Goal: Task Accomplishment & Management: Use online tool/utility

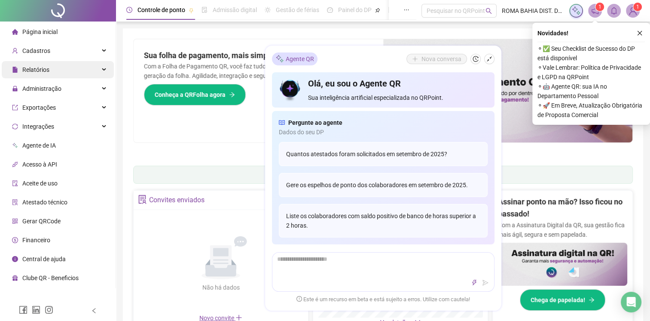
click at [37, 70] on span "Relatórios" at bounding box center [35, 69] width 27 height 7
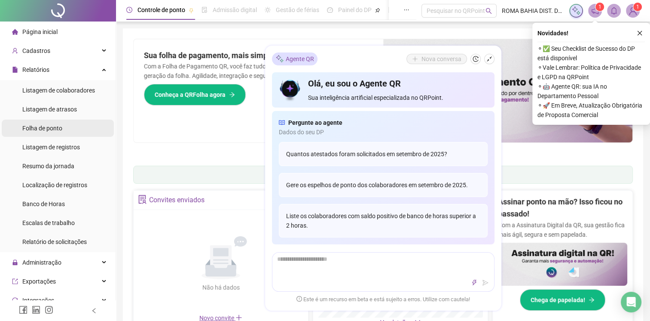
click at [47, 127] on span "Folha de ponto" at bounding box center [42, 128] width 40 height 7
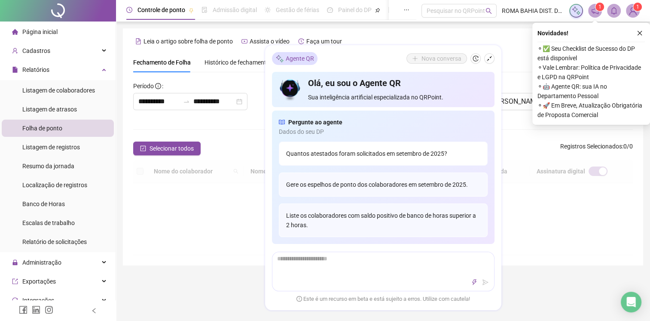
scroll to position [15, 0]
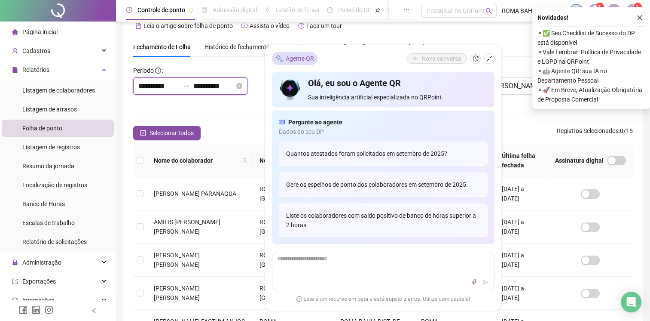
click at [180, 85] on input "**********" at bounding box center [158, 86] width 41 height 10
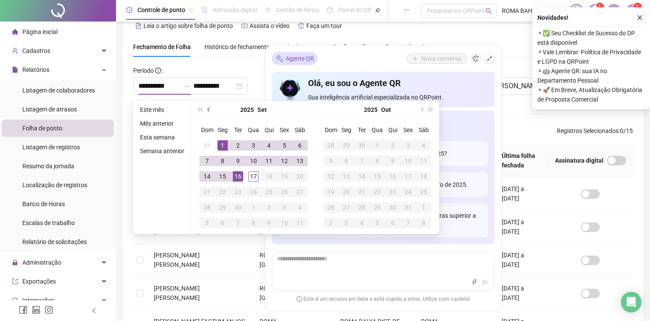
click at [210, 110] on span "prev-year" at bounding box center [210, 109] width 4 height 4
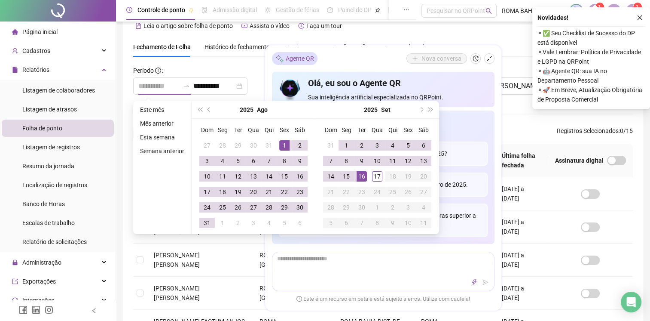
type input "**********"
drag, startPoint x: 284, startPoint y: 146, endPoint x: 282, endPoint y: 152, distance: 6.3
click at [285, 147] on div "1" at bounding box center [284, 145] width 10 height 10
type input "**********"
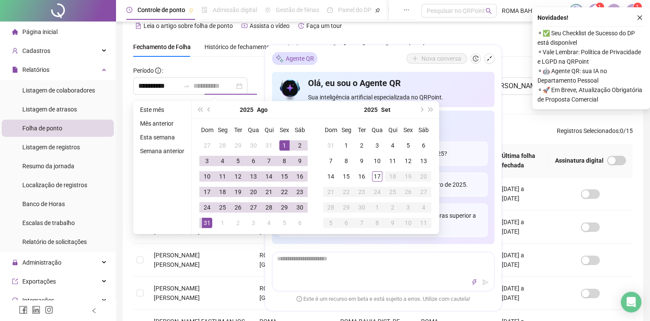
click at [205, 222] on div "31" at bounding box center [207, 223] width 10 height 10
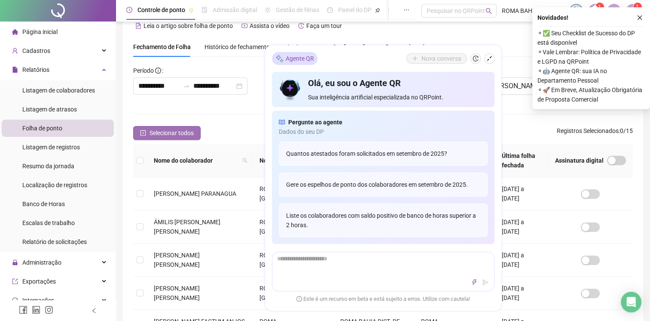
click at [150, 129] on span "Selecionar todos" at bounding box center [172, 132] width 44 height 9
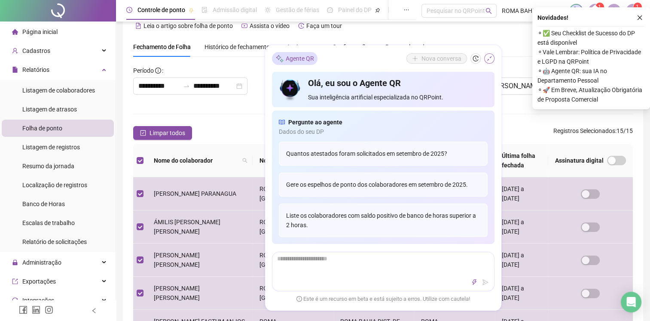
click at [490, 58] on icon "shrink" at bounding box center [489, 58] width 5 height 5
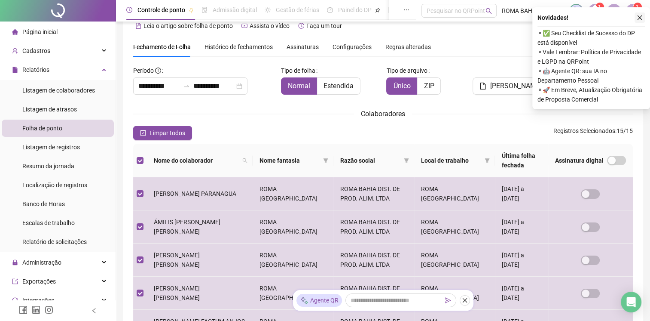
click at [637, 16] on icon "close" at bounding box center [640, 18] width 6 height 6
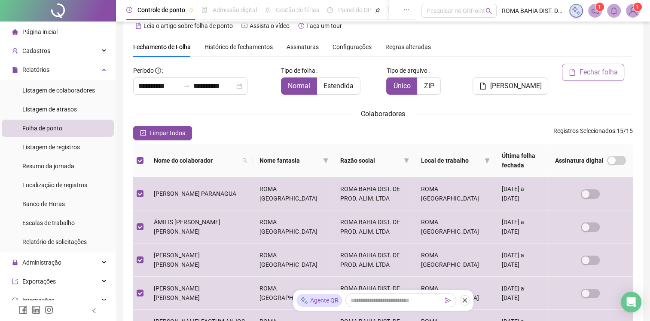
click at [588, 65] on button "Fechar folha" at bounding box center [593, 72] width 62 height 17
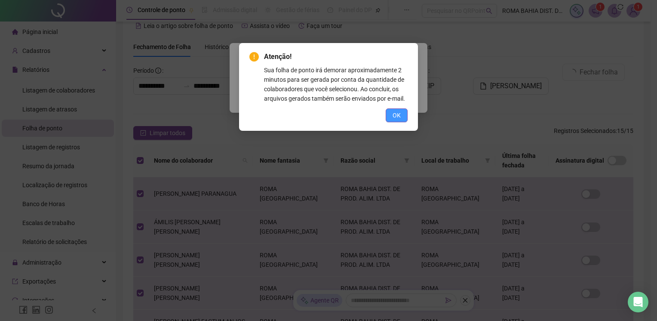
click at [397, 116] on span "OK" at bounding box center [396, 114] width 8 height 9
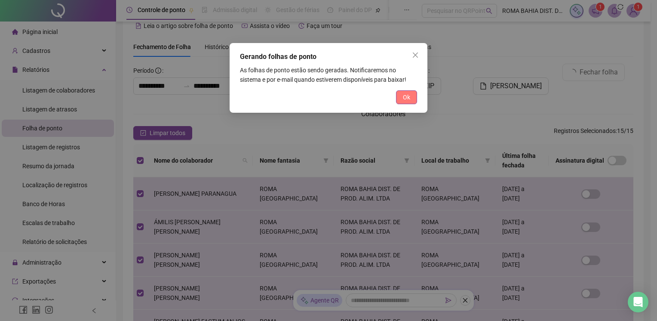
click at [404, 97] on span "Ok" at bounding box center [406, 96] width 7 height 9
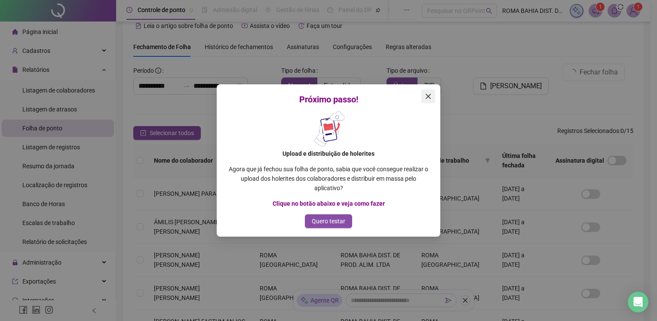
click at [428, 96] on icon "close" at bounding box center [428, 96] width 5 height 5
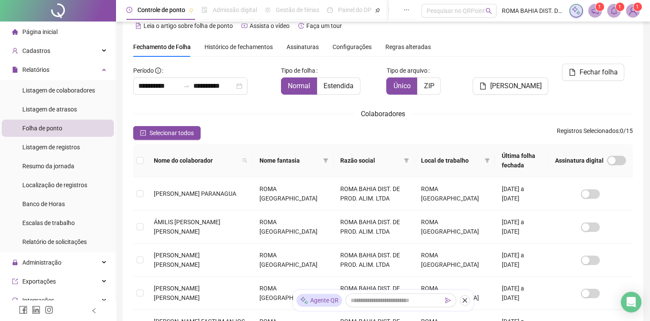
click at [618, 9] on sup "1" at bounding box center [620, 7] width 9 height 9
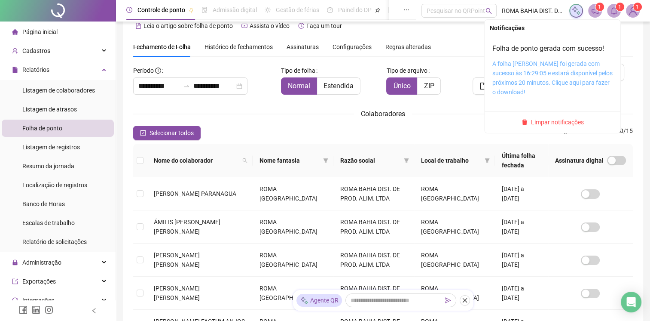
click at [549, 77] on link "A folha [PERSON_NAME] foi gerada com sucesso às 16:29:05 e estará disponível pe…" at bounding box center [553, 77] width 120 height 35
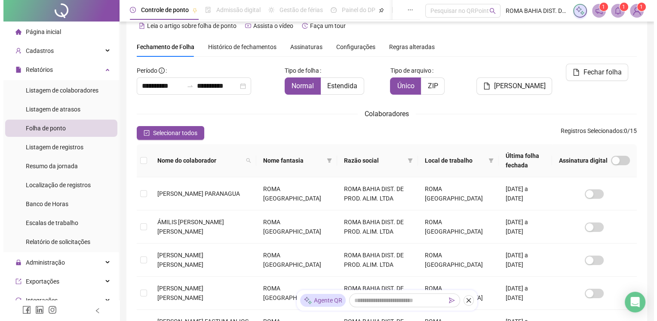
scroll to position [0, 0]
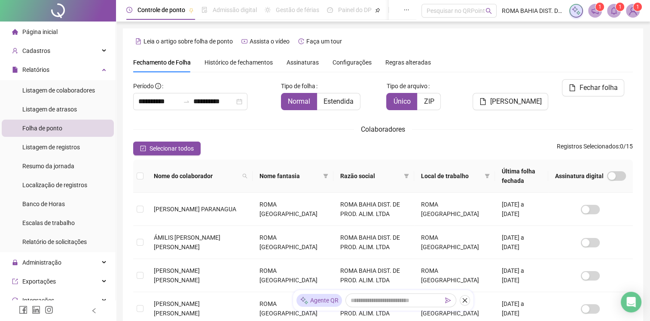
click at [640, 9] on sup "1" at bounding box center [638, 7] width 9 height 9
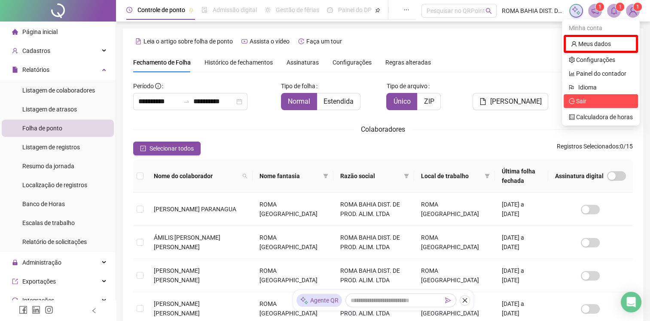
click at [590, 102] on span "Sair" at bounding box center [601, 100] width 64 height 9
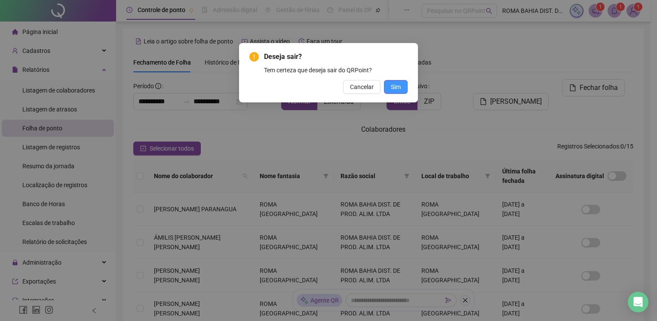
click at [395, 88] on span "Sim" at bounding box center [396, 86] width 10 height 9
